Goal: Task Accomplishment & Management: Use online tool/utility

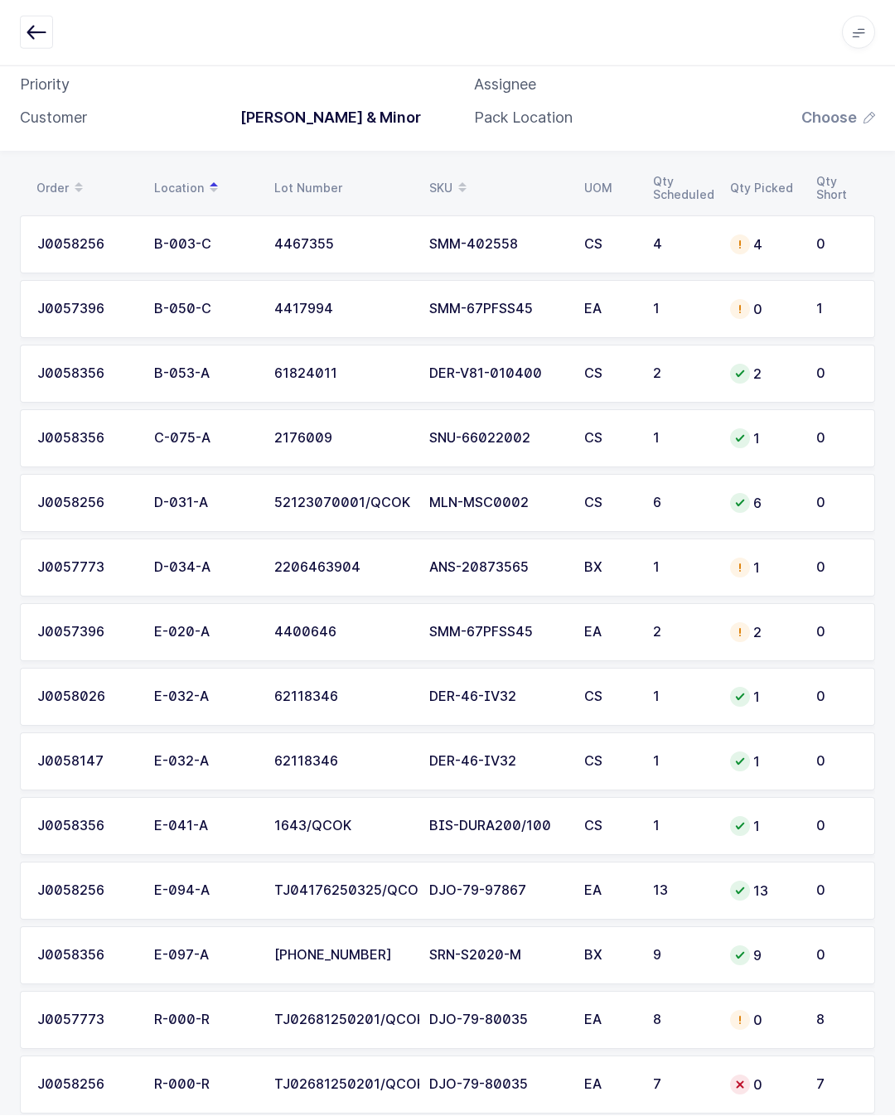
scroll to position [130, 0]
click at [571, 1024] on td "DJO-79-80035" at bounding box center [496, 1021] width 155 height 58
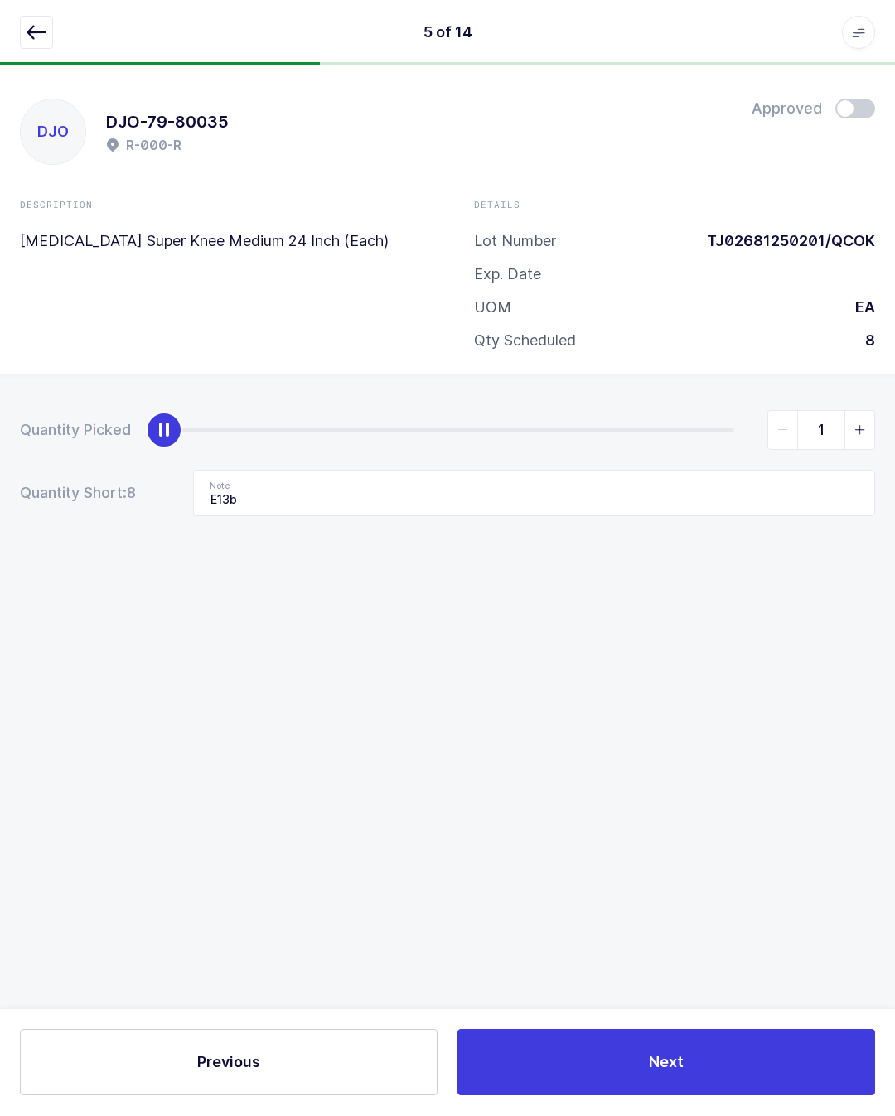
scroll to position [36, 0]
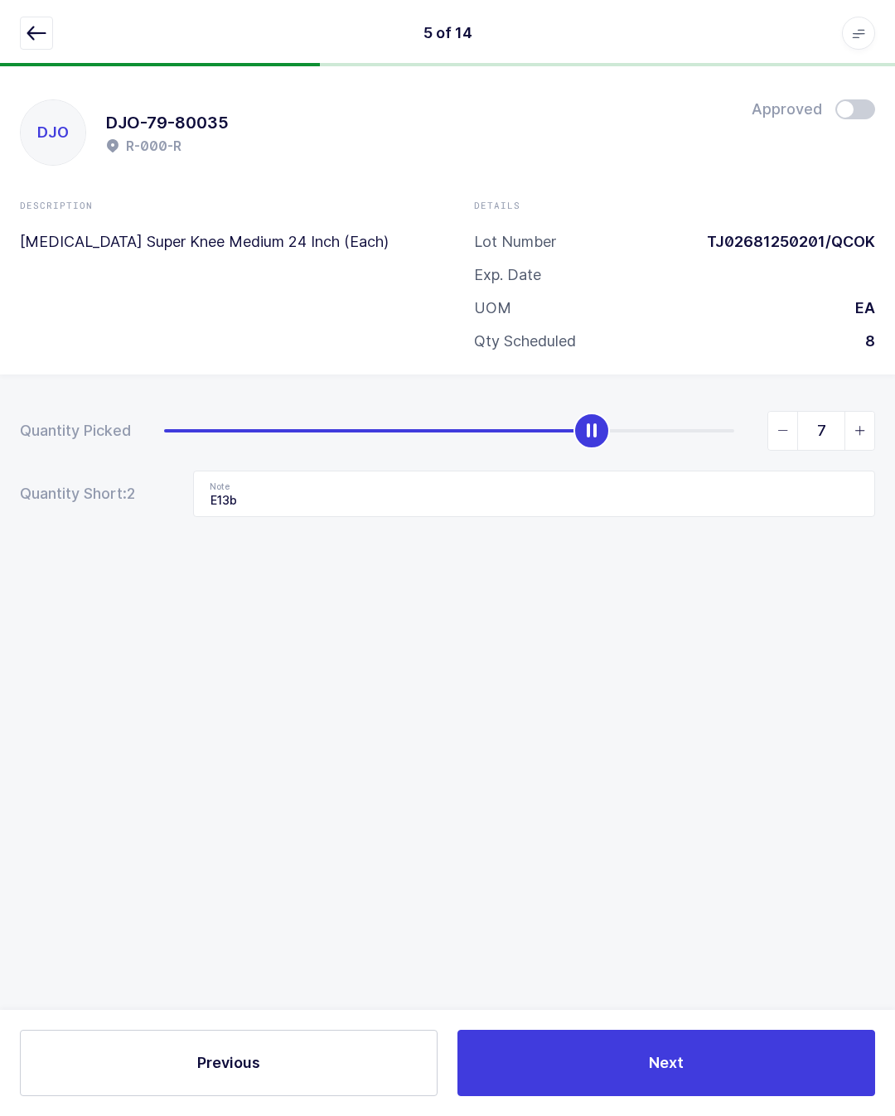
type input "8"
click at [685, 1068] on button "Next" at bounding box center [666, 1063] width 418 height 66
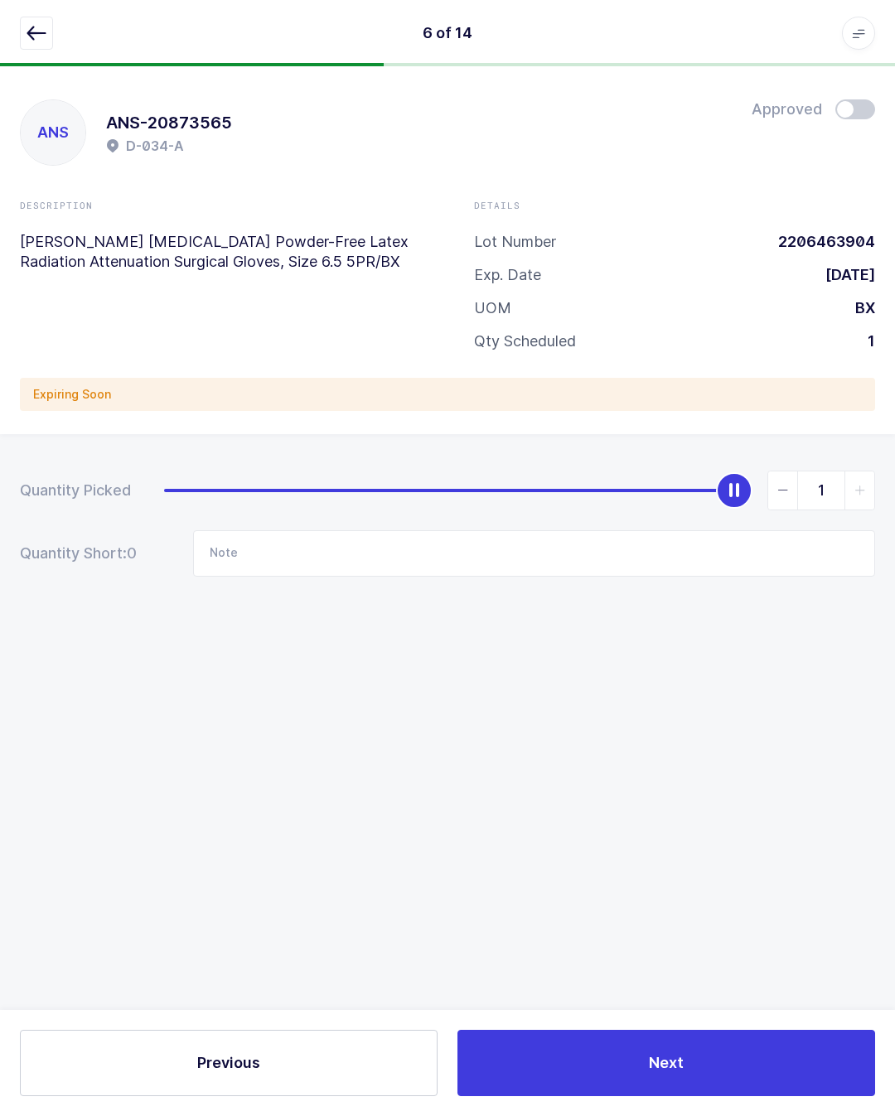
click at [34, 32] on icon "button" at bounding box center [37, 33] width 20 height 20
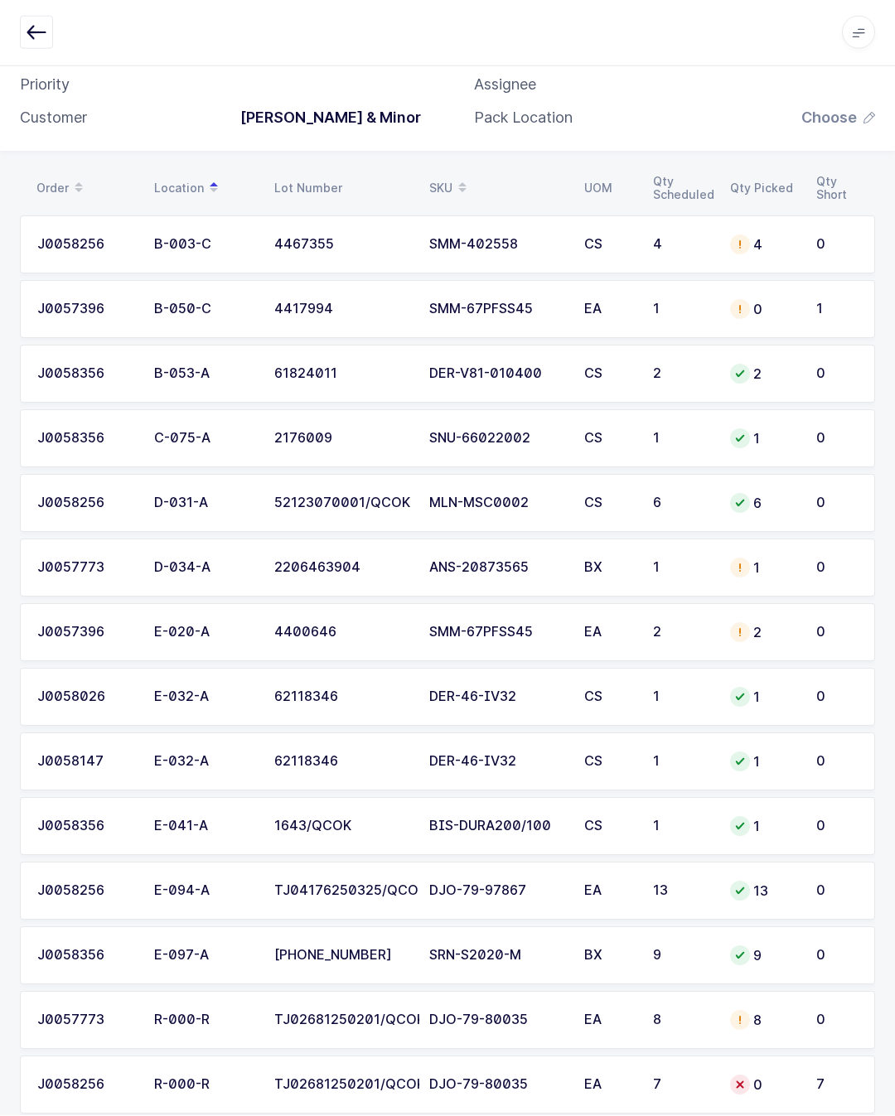
scroll to position [130, 0]
click at [690, 1079] on div "7" at bounding box center [681, 1085] width 57 height 15
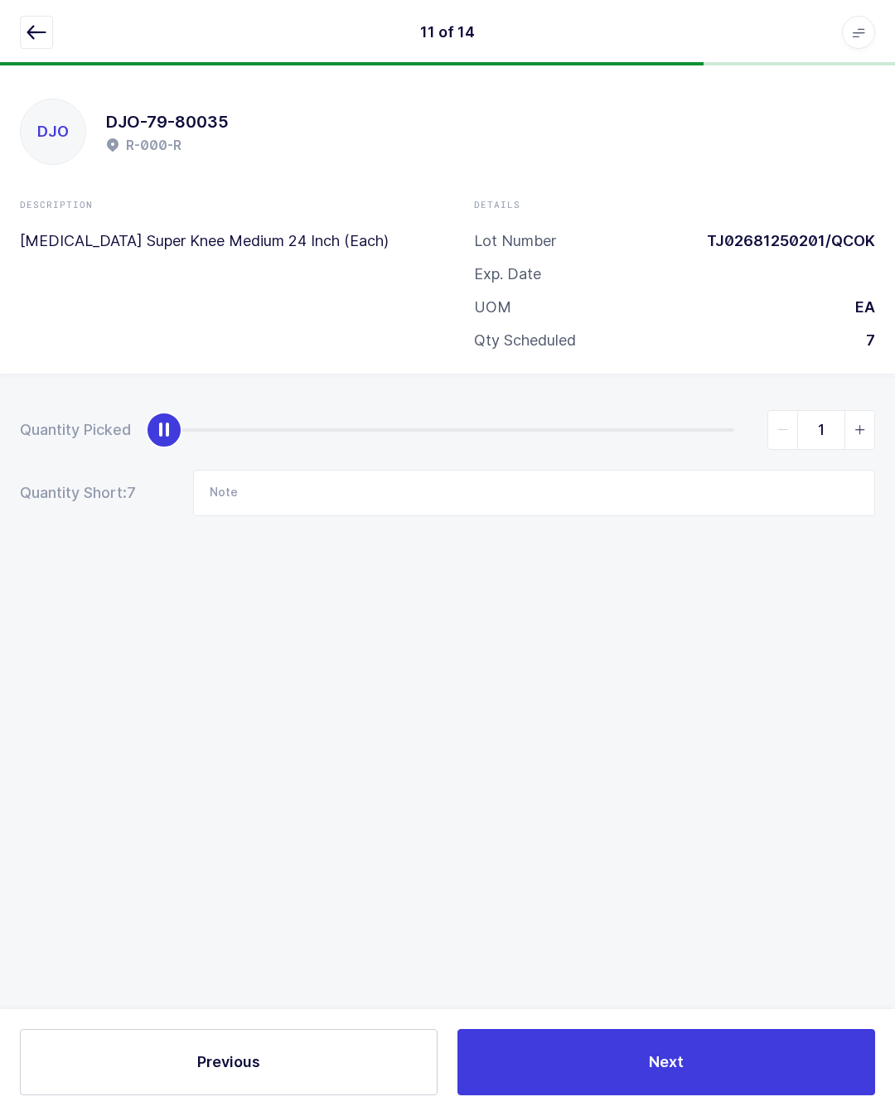
scroll to position [36, 0]
type input "7"
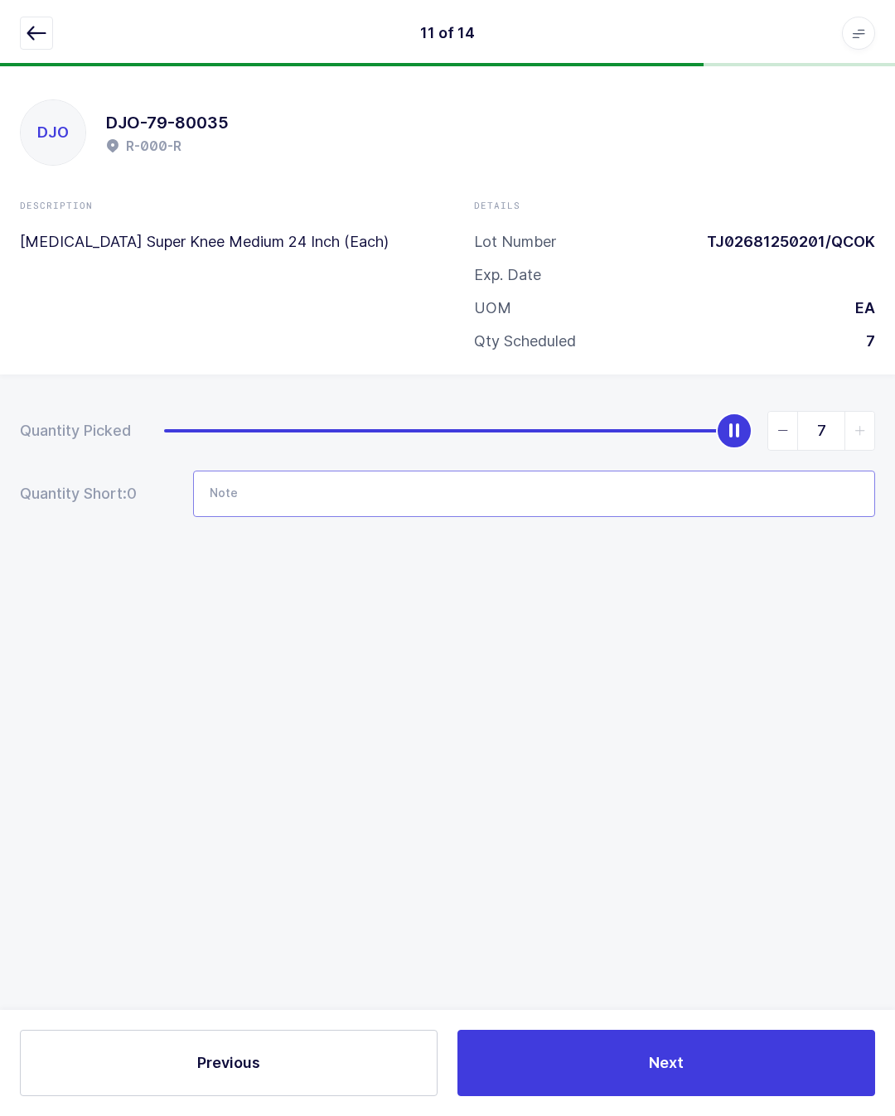
click at [314, 471] on input "Note" at bounding box center [534, 494] width 682 height 46
type input "E013b"
click at [813, 617] on div "Quantity Picked 7 Quantity Short: 0 Note E013b" at bounding box center [447, 522] width 895 height 295
click at [743, 1057] on button "Next" at bounding box center [666, 1063] width 418 height 66
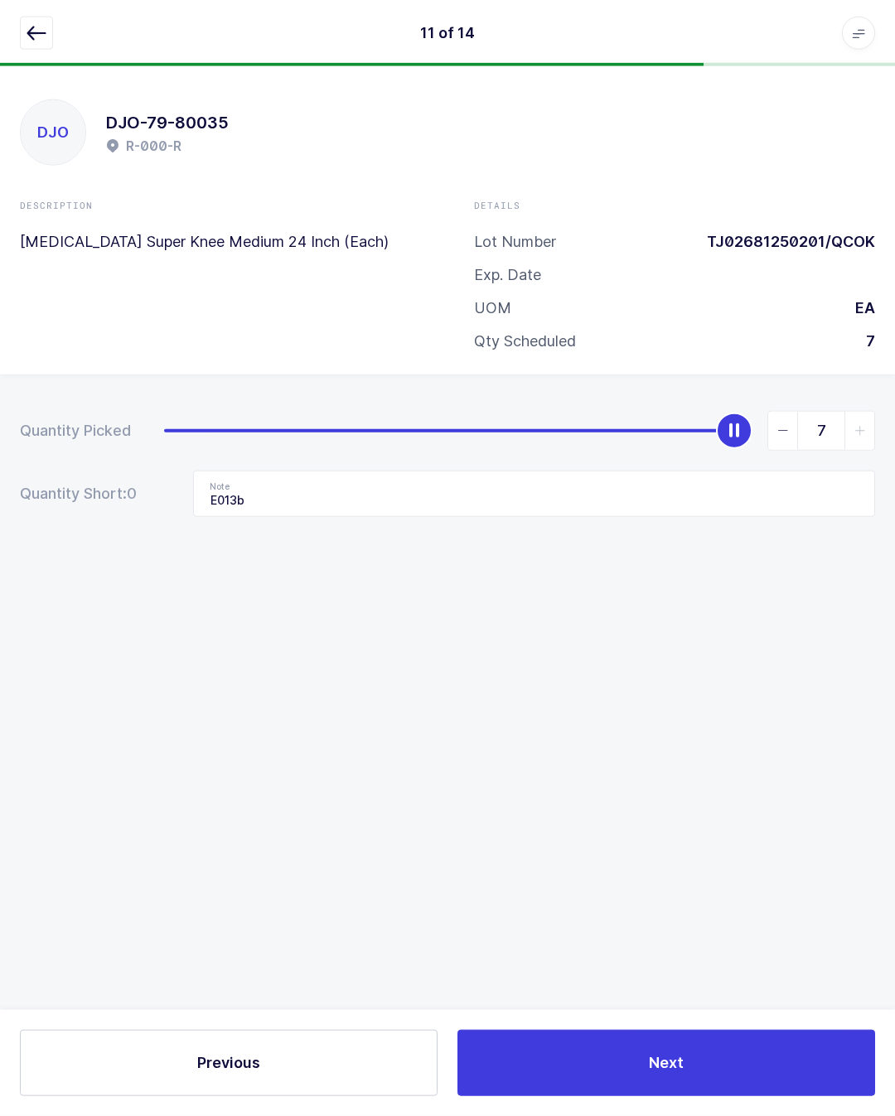
scroll to position [36, 0]
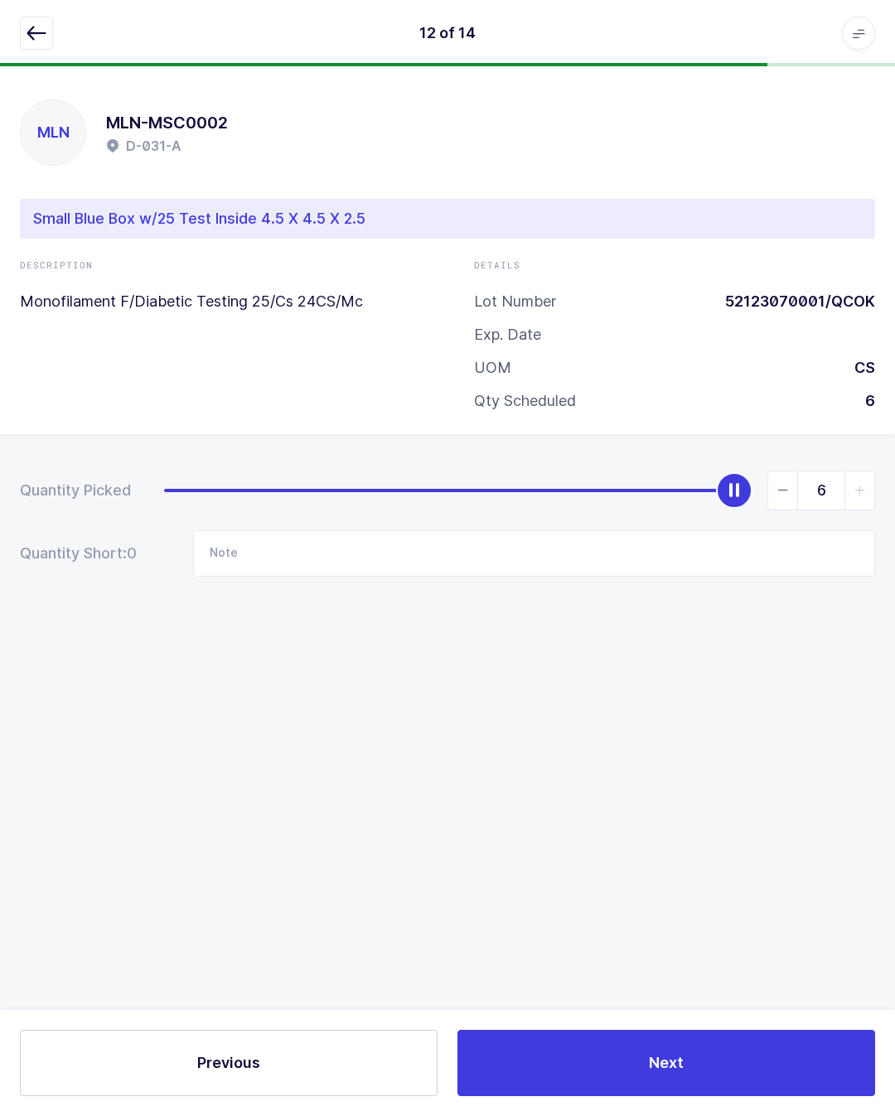
click at [32, 26] on icon "button" at bounding box center [37, 33] width 20 height 20
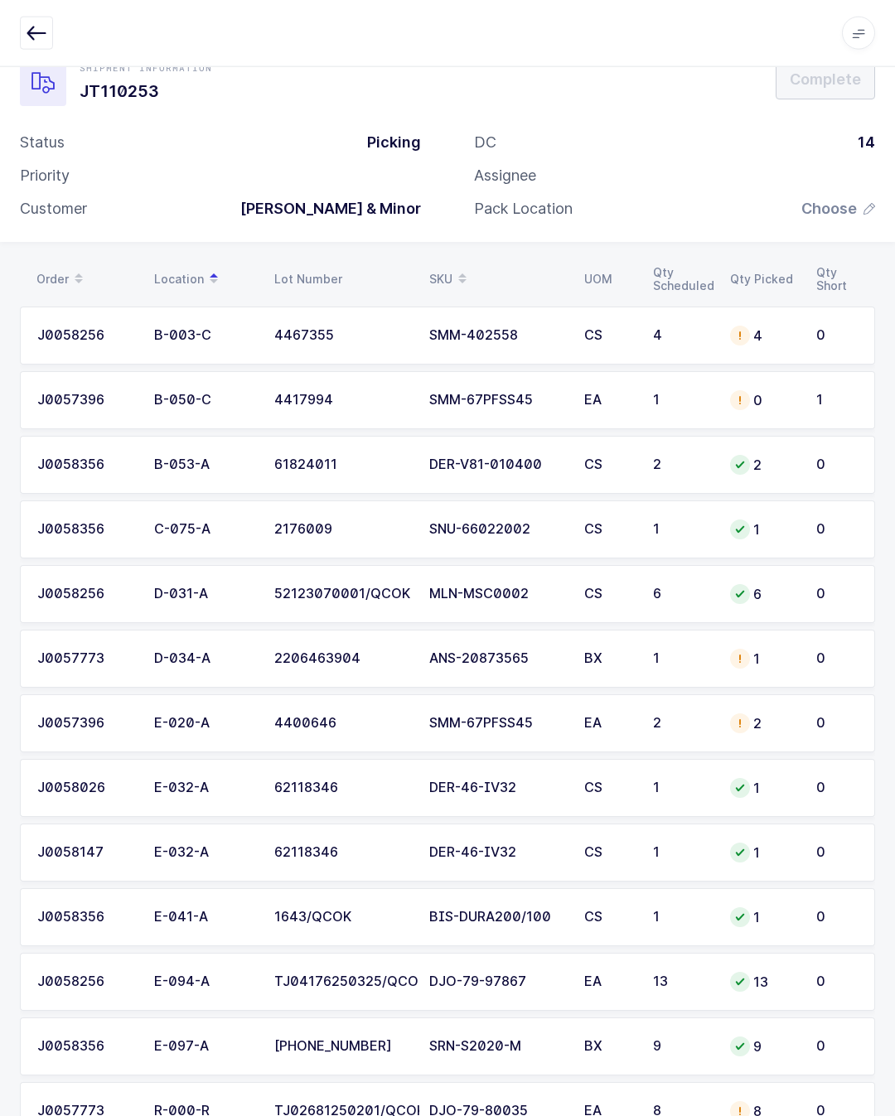
scroll to position [0, 0]
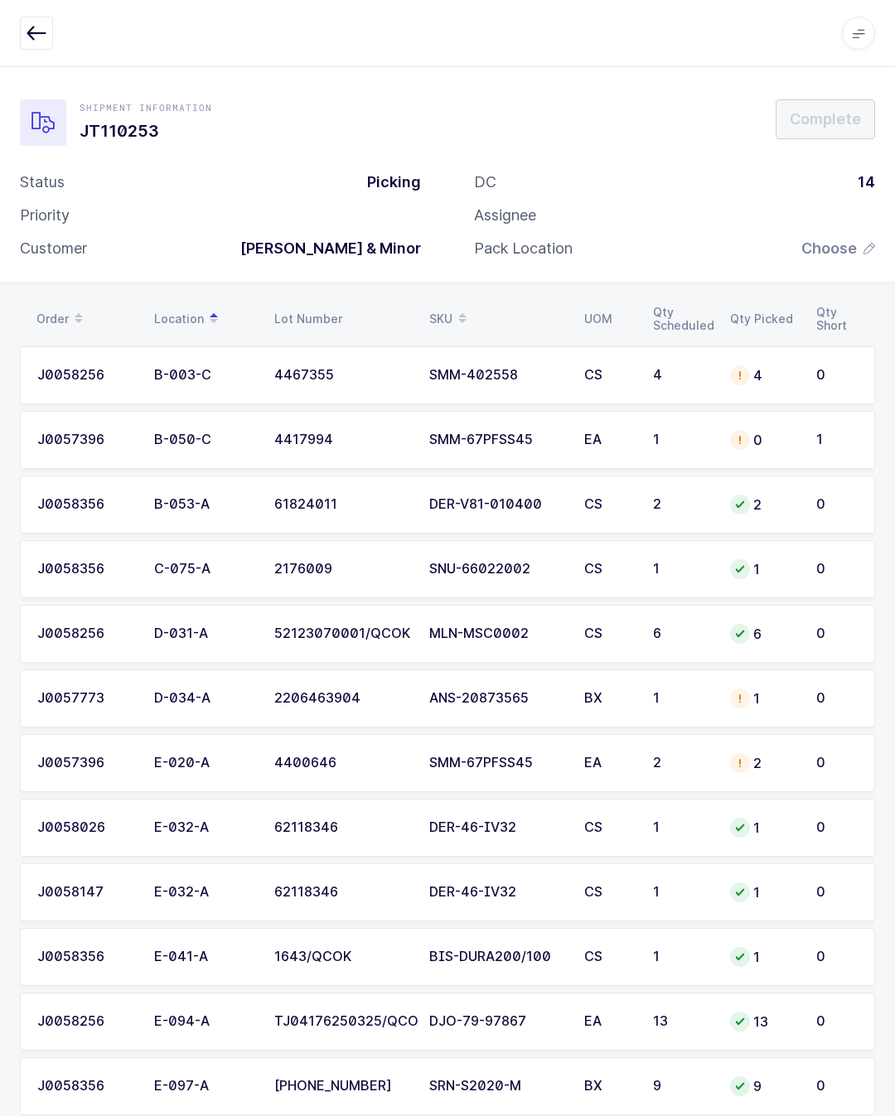
click at [860, 240] on span "Choose" at bounding box center [838, 249] width 74 height 20
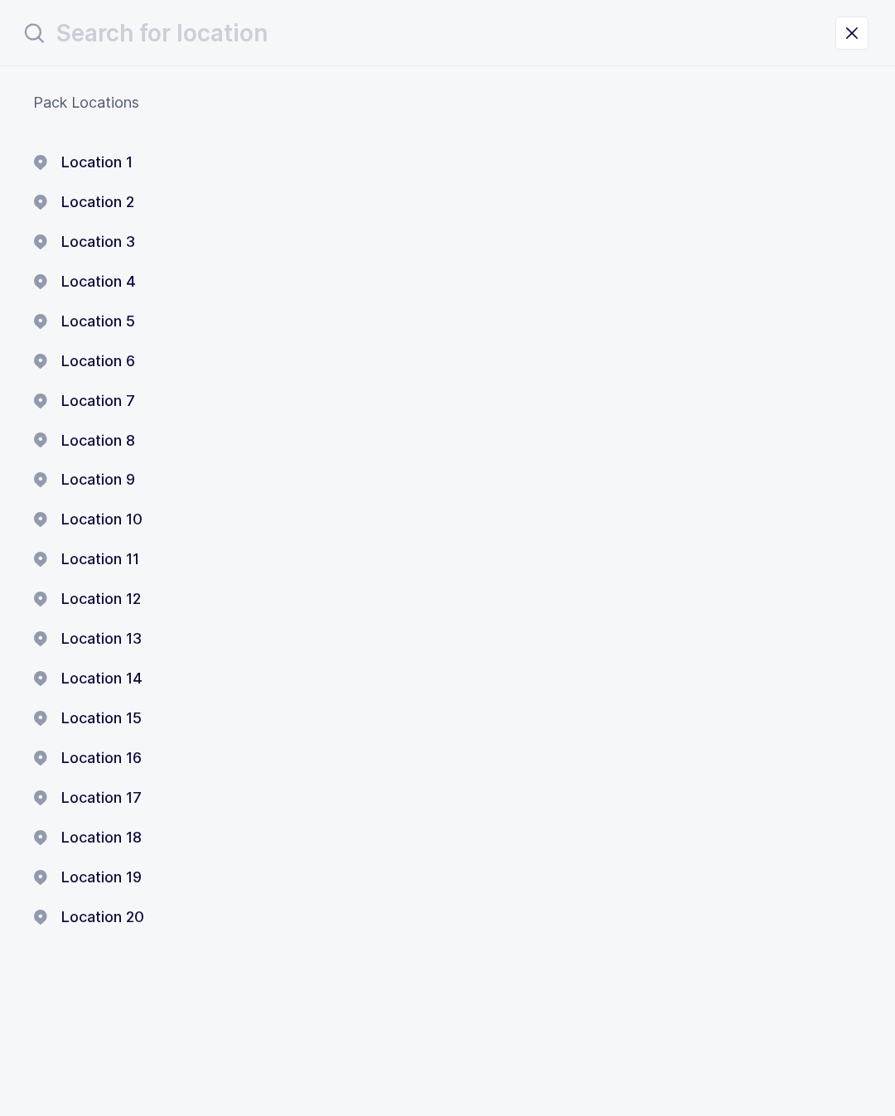
click at [125, 669] on button "Location 14" at bounding box center [87, 679] width 109 height 20
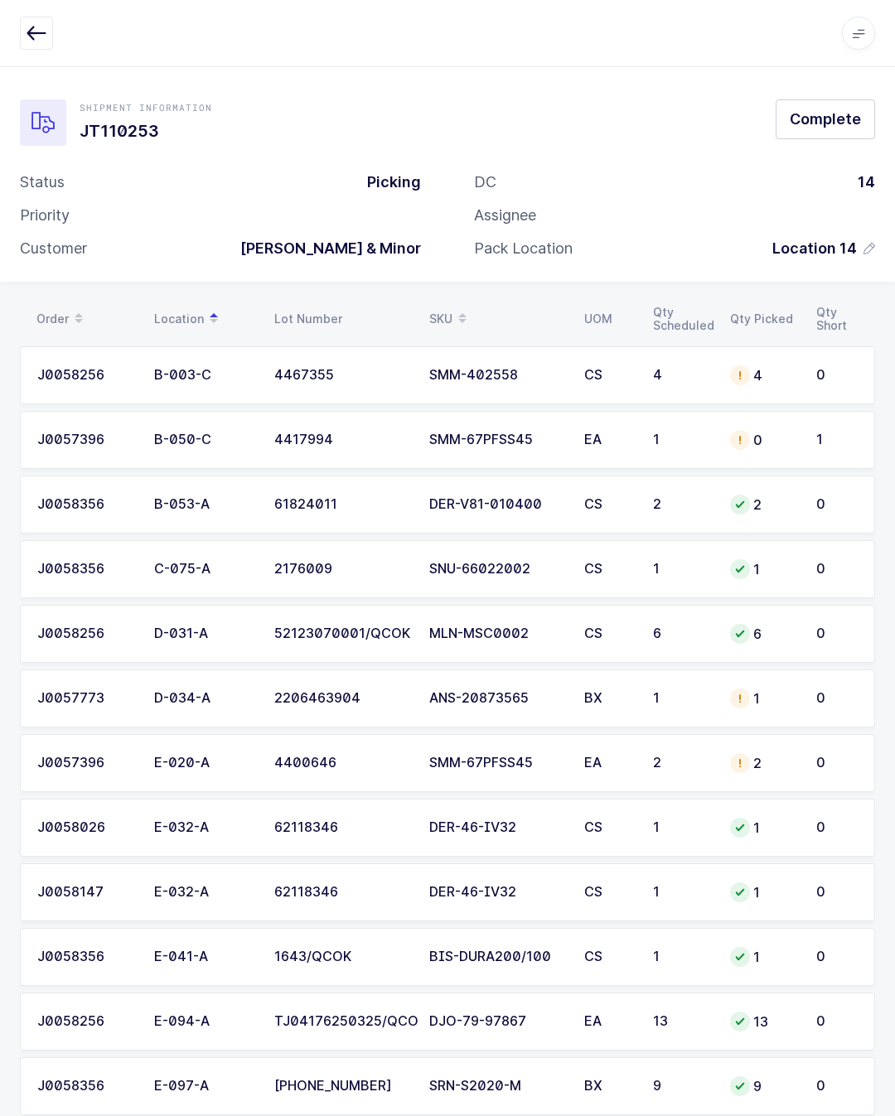
click at [850, 115] on span "Complete" at bounding box center [825, 119] width 71 height 21
click at [854, 244] on span "Location 14" at bounding box center [814, 249] width 85 height 20
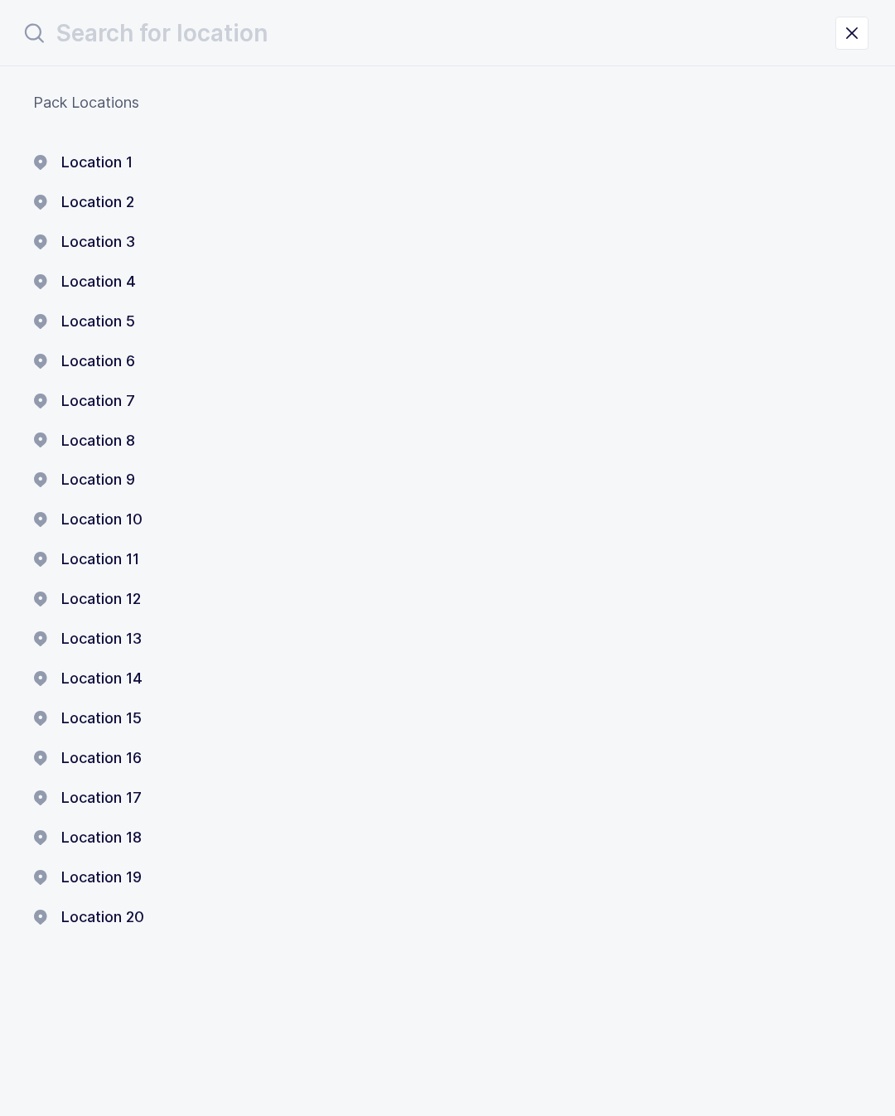
click at [125, 589] on button "Location 12" at bounding box center [87, 599] width 108 height 20
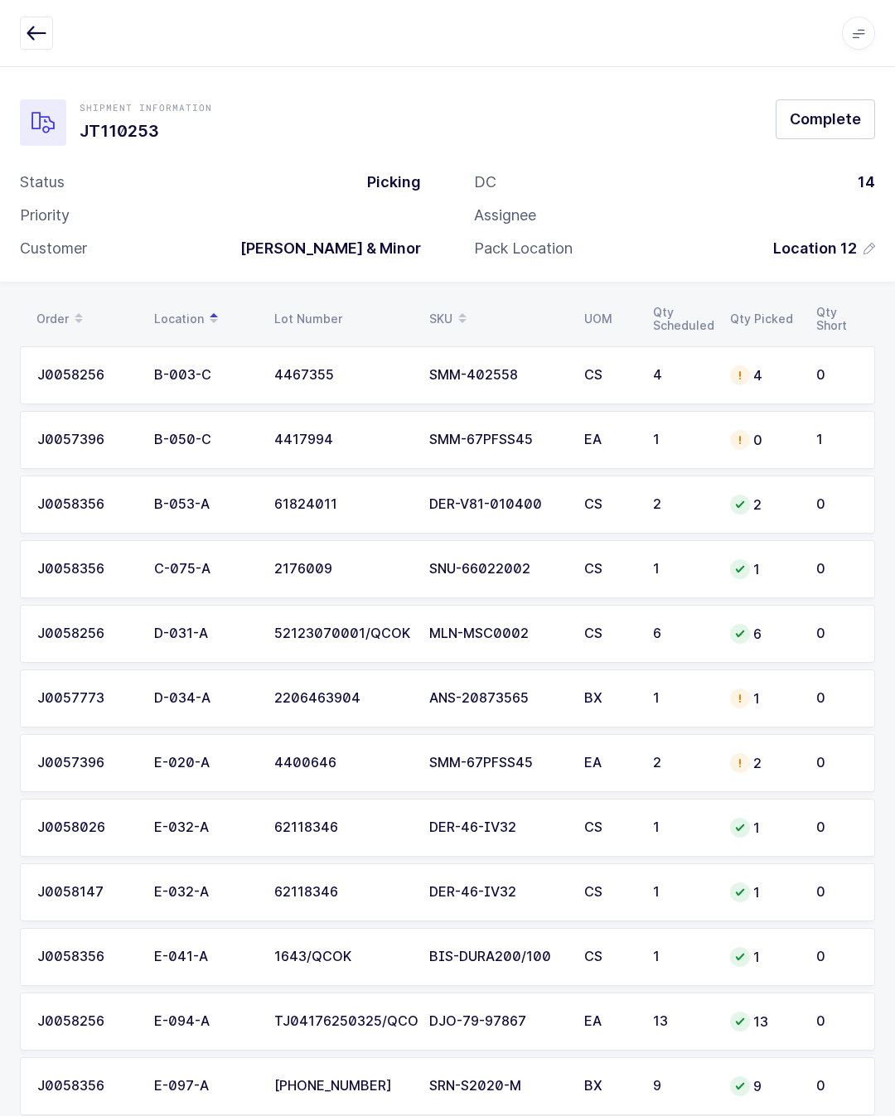
click at [835, 124] on span "Complete" at bounding box center [825, 119] width 71 height 21
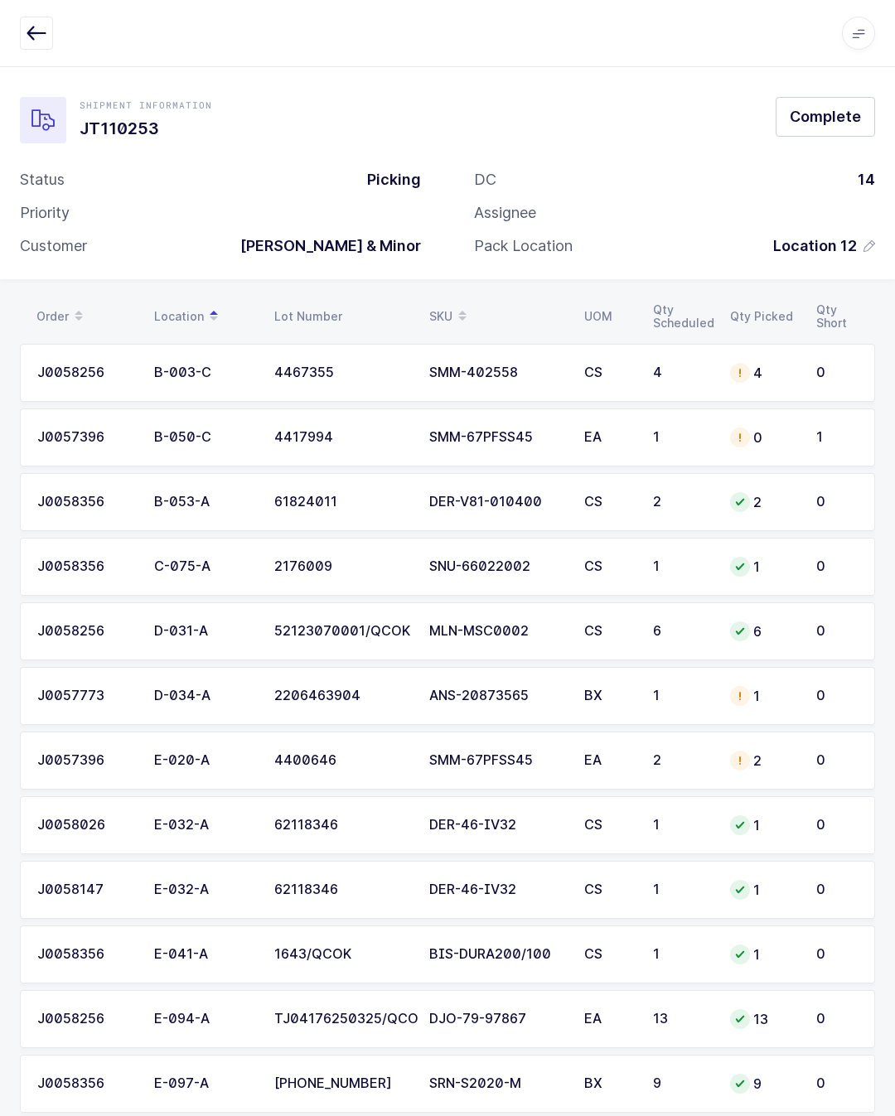
scroll to position [4, 0]
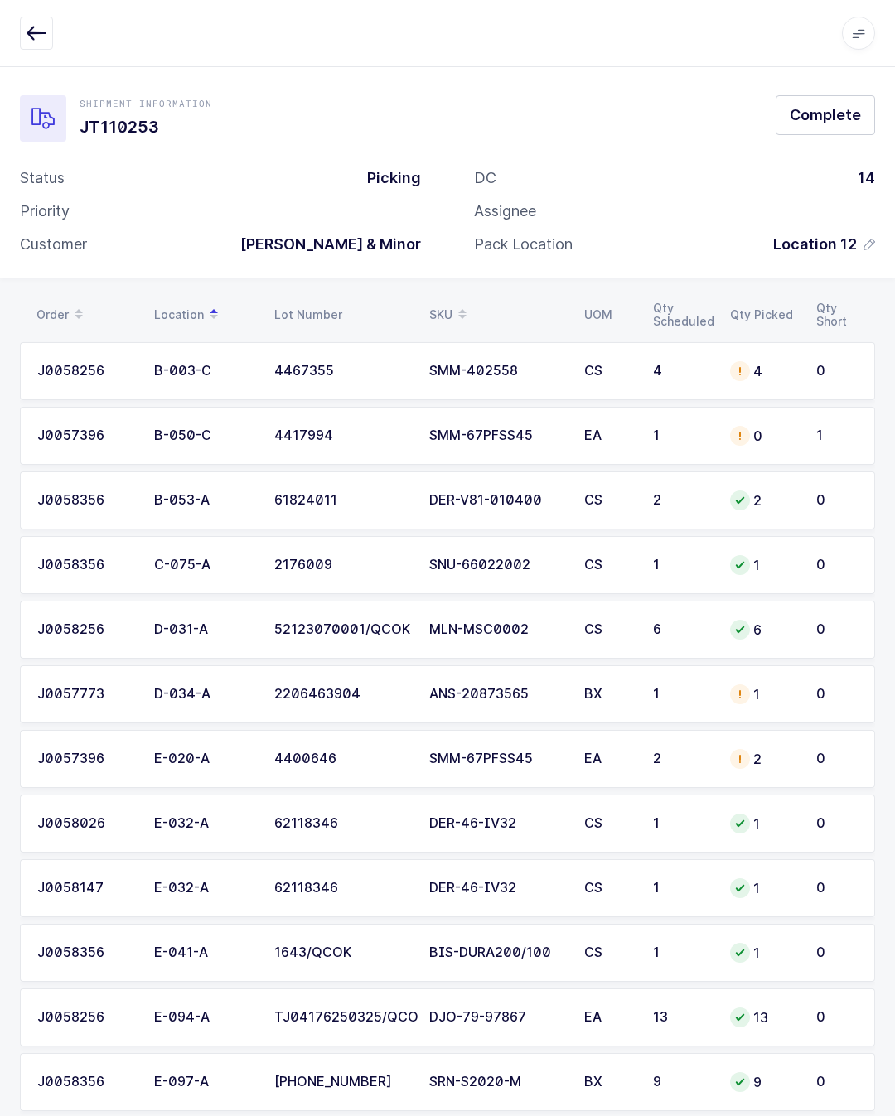
click at [817, 367] on div "0" at bounding box center [836, 371] width 41 height 15
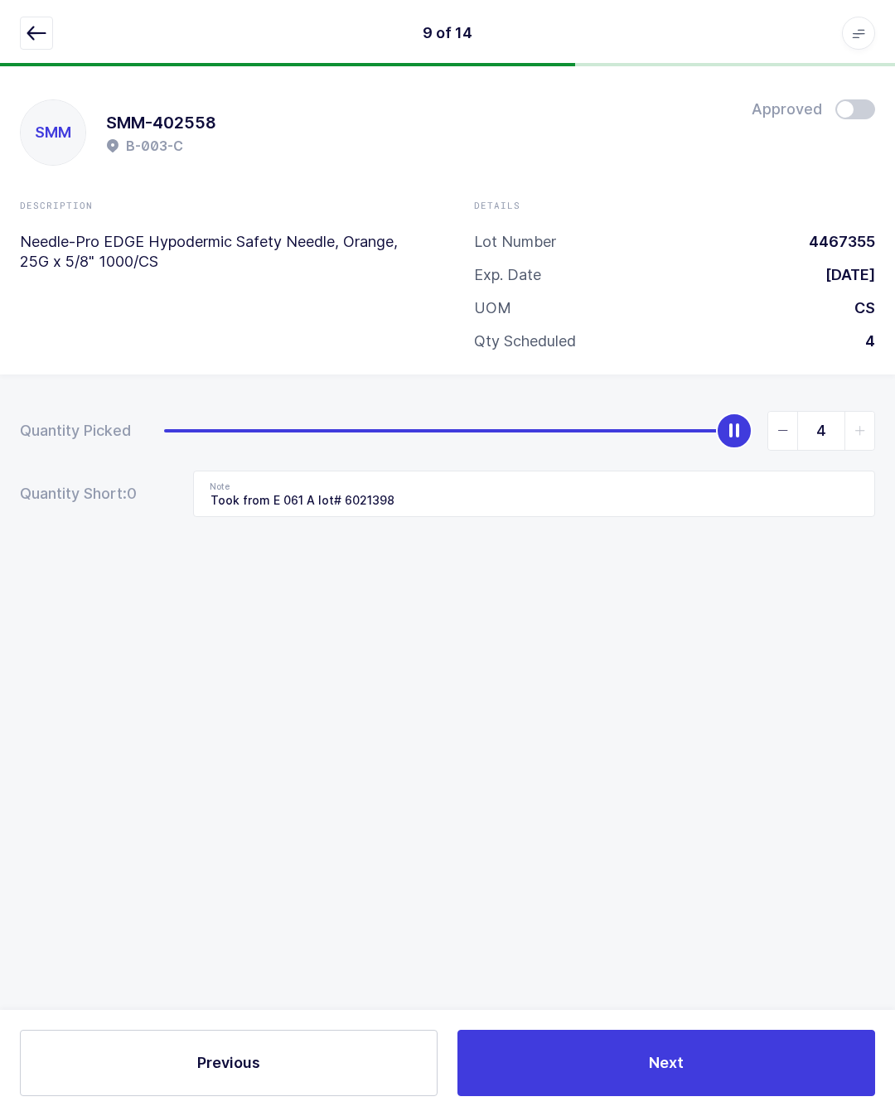
click at [722, 1057] on button "Next" at bounding box center [666, 1063] width 418 height 66
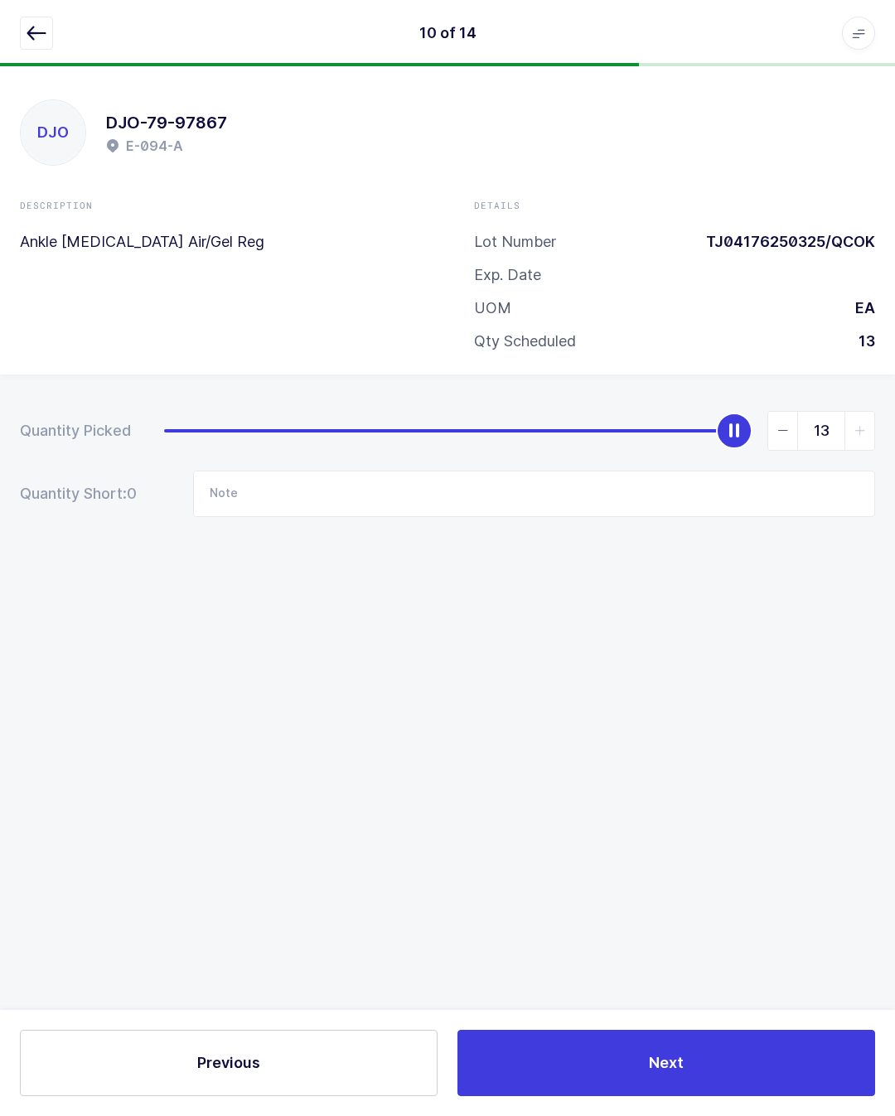
click at [719, 1058] on button "Next" at bounding box center [666, 1063] width 418 height 66
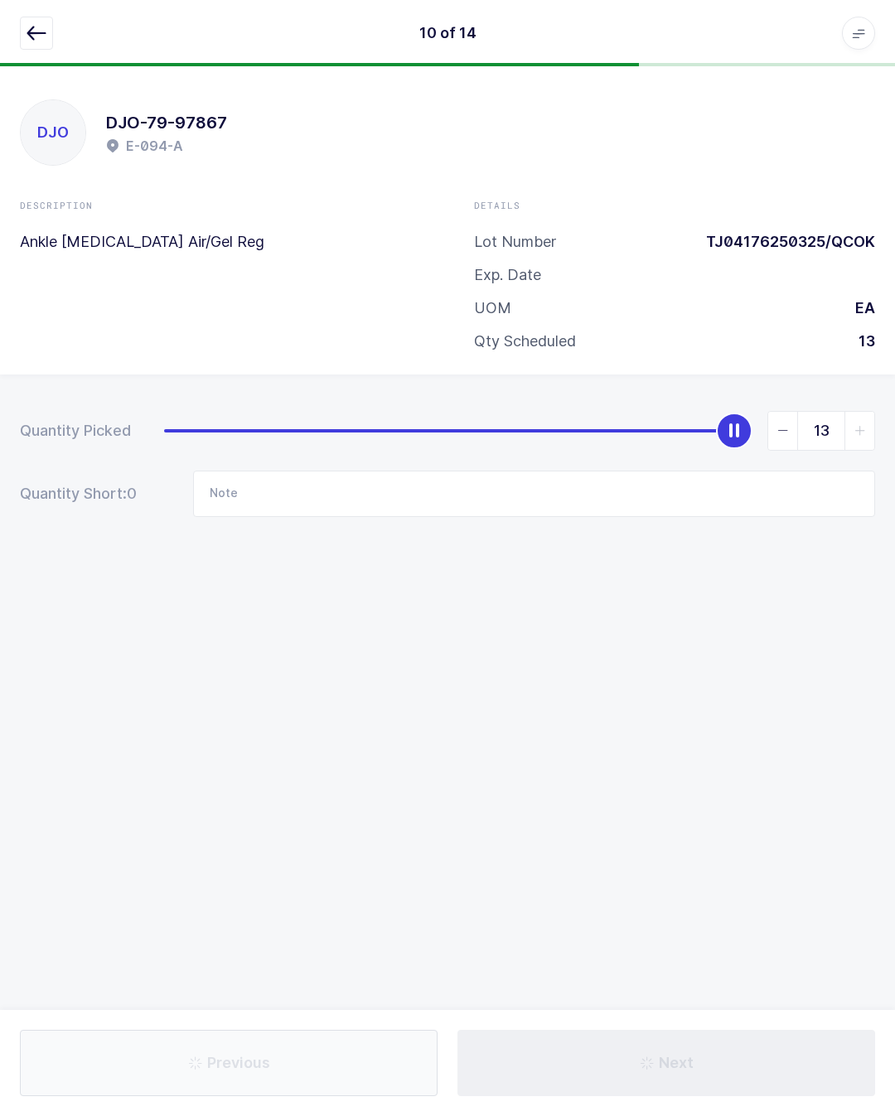
type input "E013b"
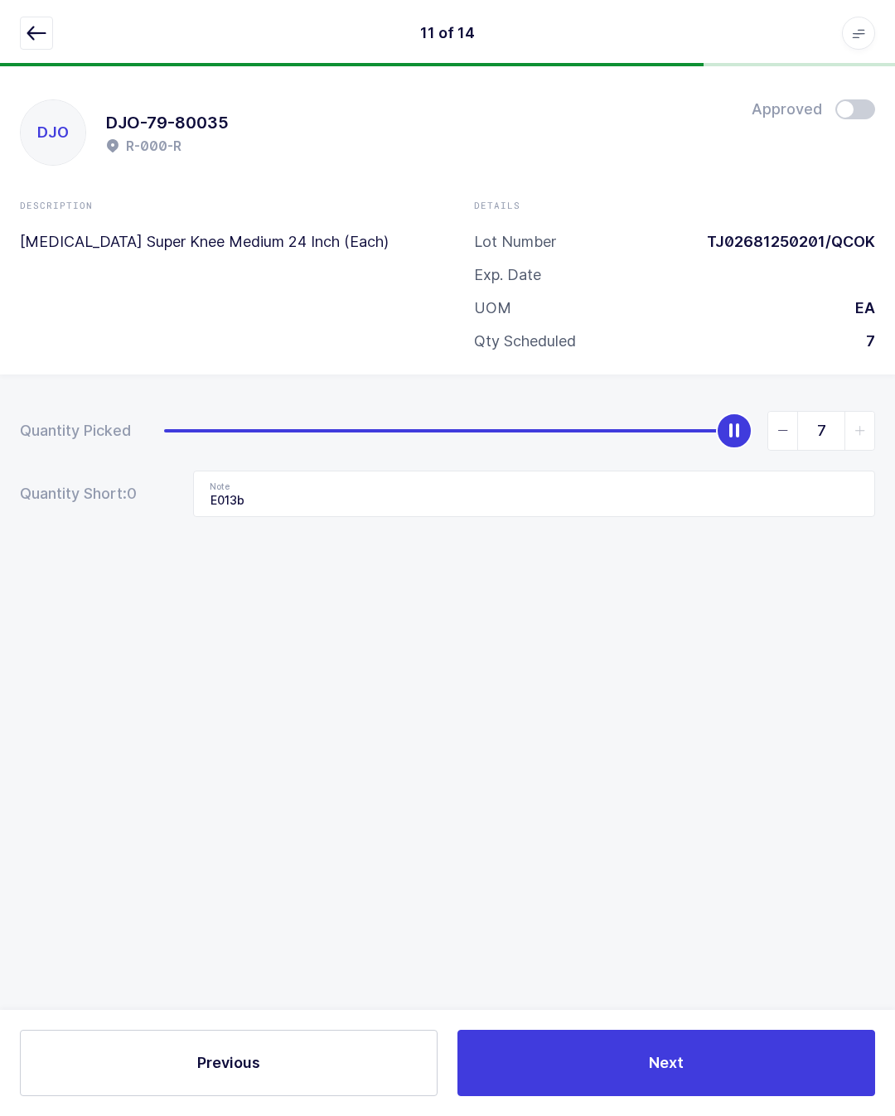
click at [753, 1066] on button "Next" at bounding box center [666, 1063] width 418 height 66
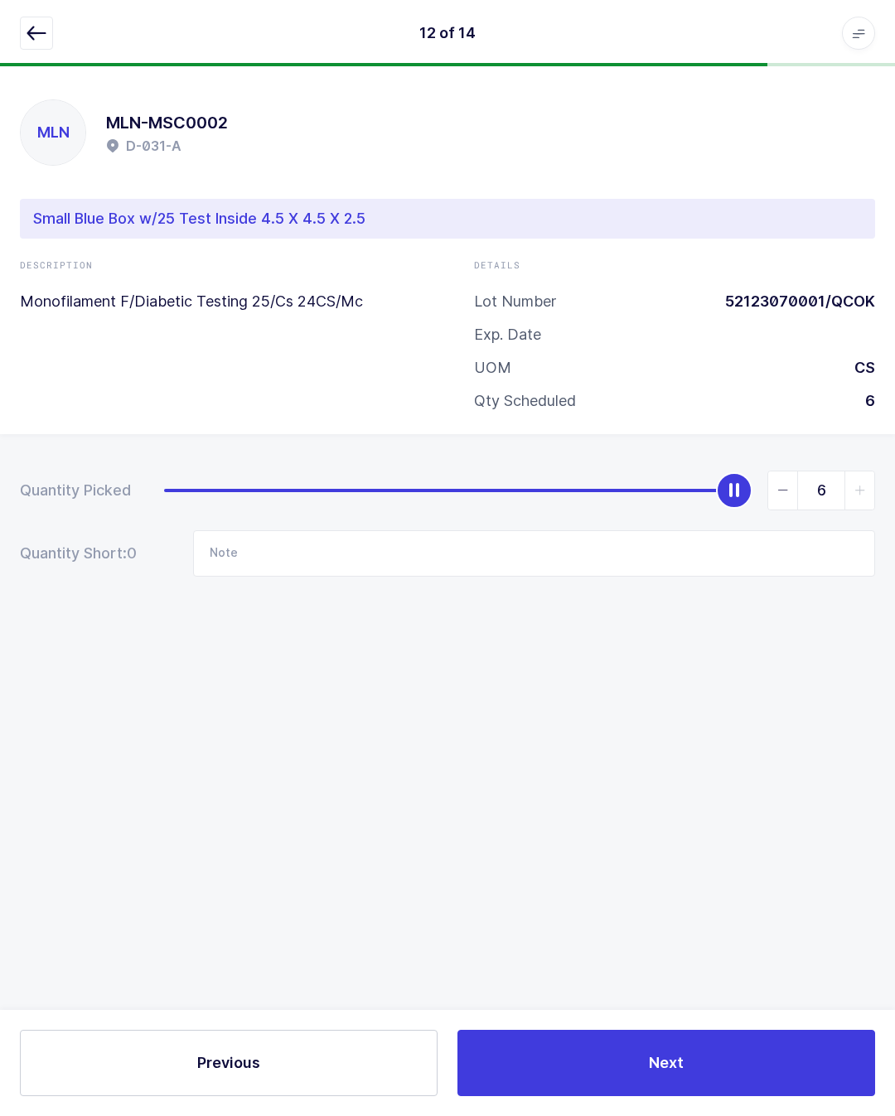
click at [750, 1065] on button "Next" at bounding box center [666, 1063] width 418 height 66
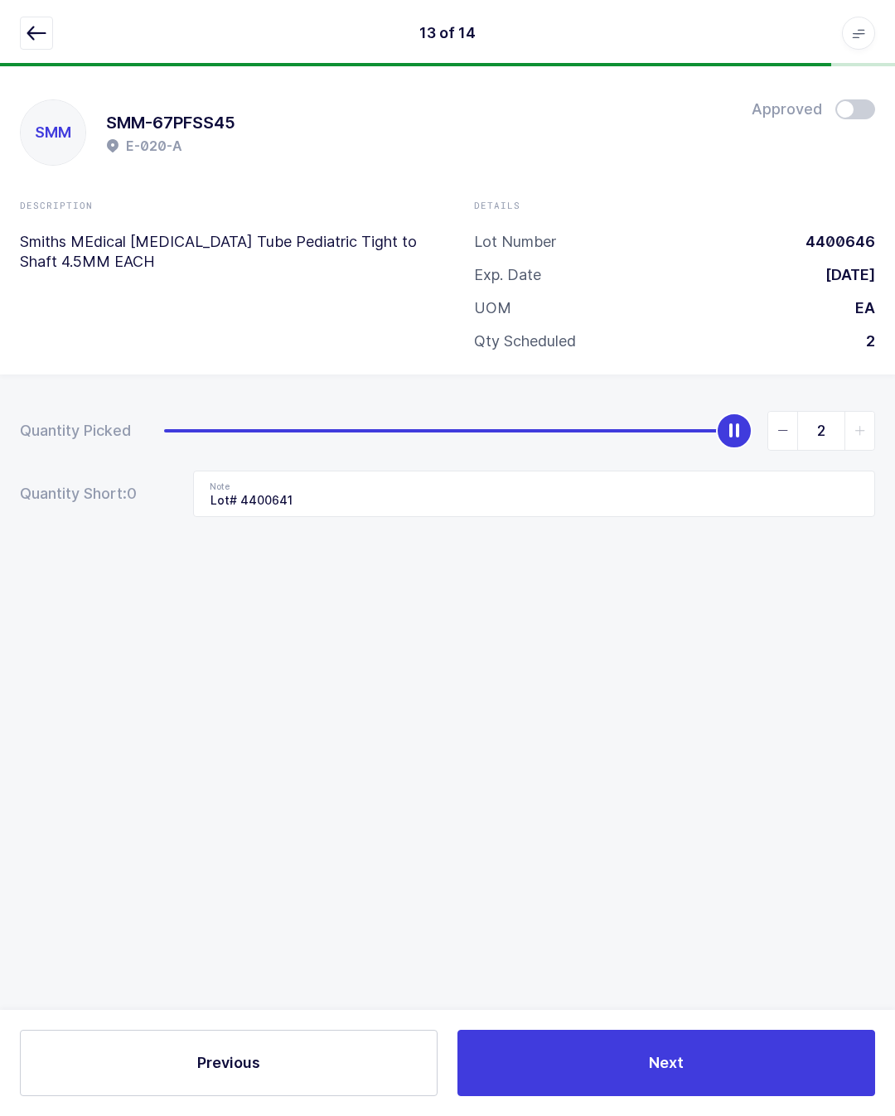
click at [762, 1065] on button "Next" at bounding box center [666, 1063] width 418 height 66
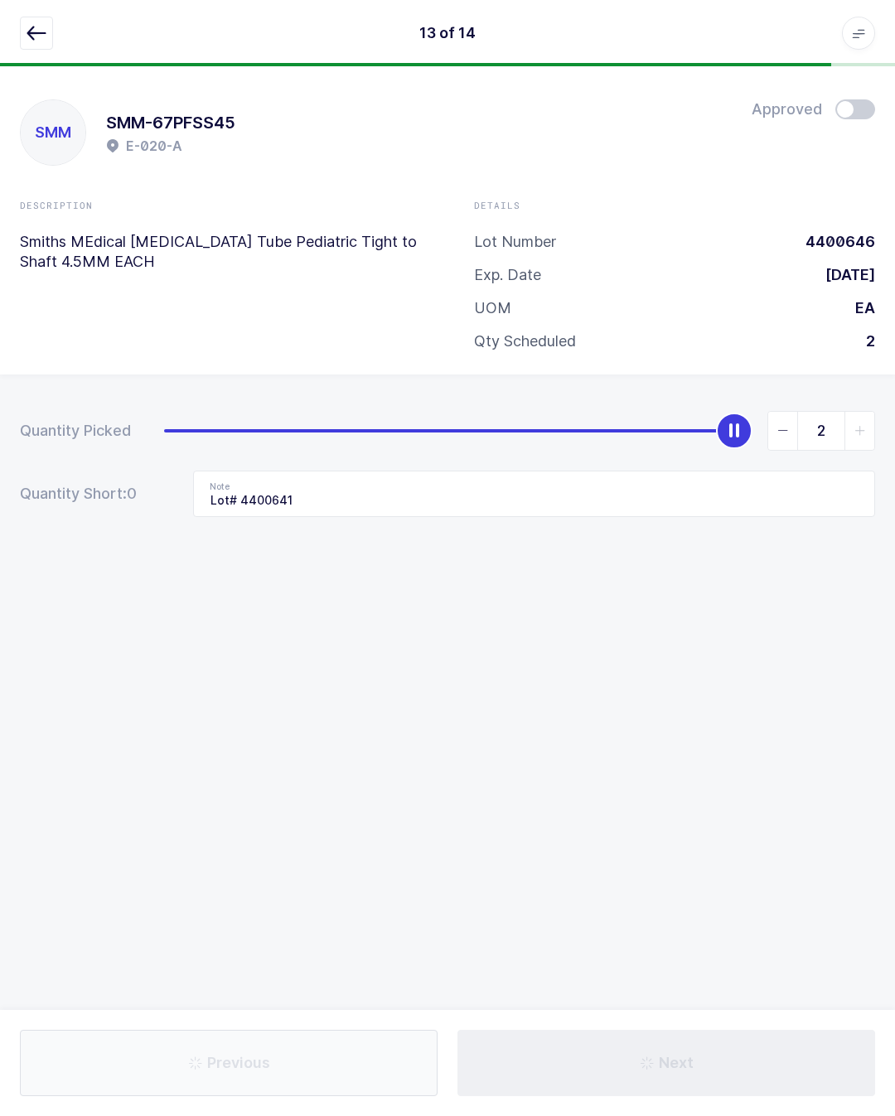
click at [765, 1064] on div "Next" at bounding box center [667, 1063] width 438 height 66
click at [765, 1058] on div "Next" at bounding box center [667, 1063] width 438 height 66
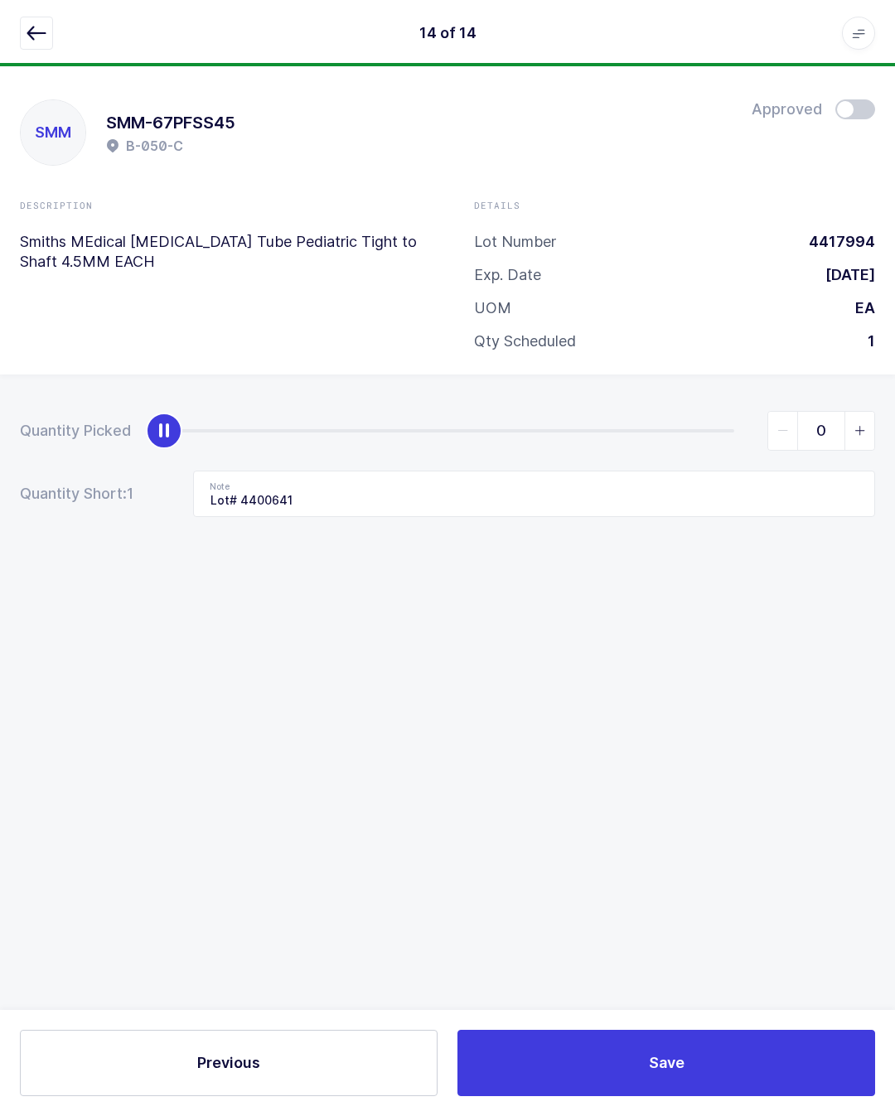
type input "E20a"
click at [769, 1058] on button "Save" at bounding box center [666, 1063] width 418 height 66
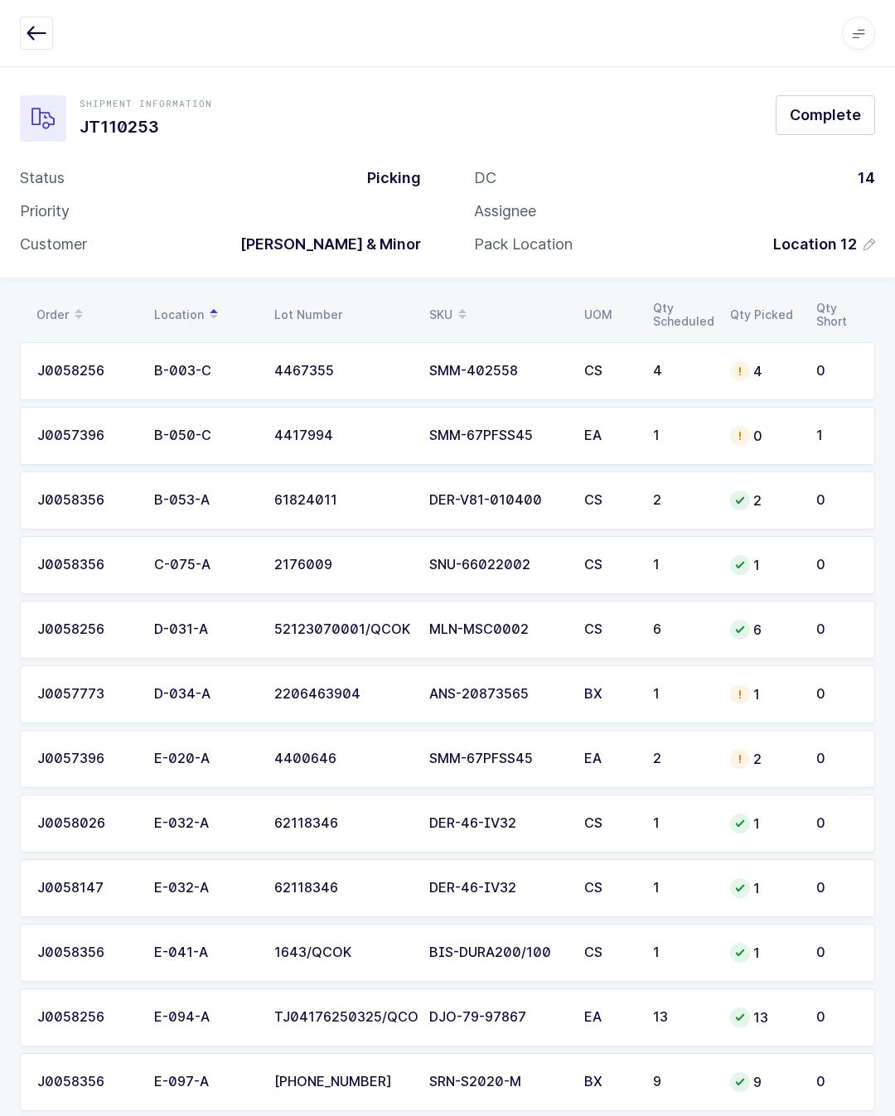
click at [35, 23] on icon "button" at bounding box center [37, 33] width 20 height 20
